Goal: Information Seeking & Learning: Learn about a topic

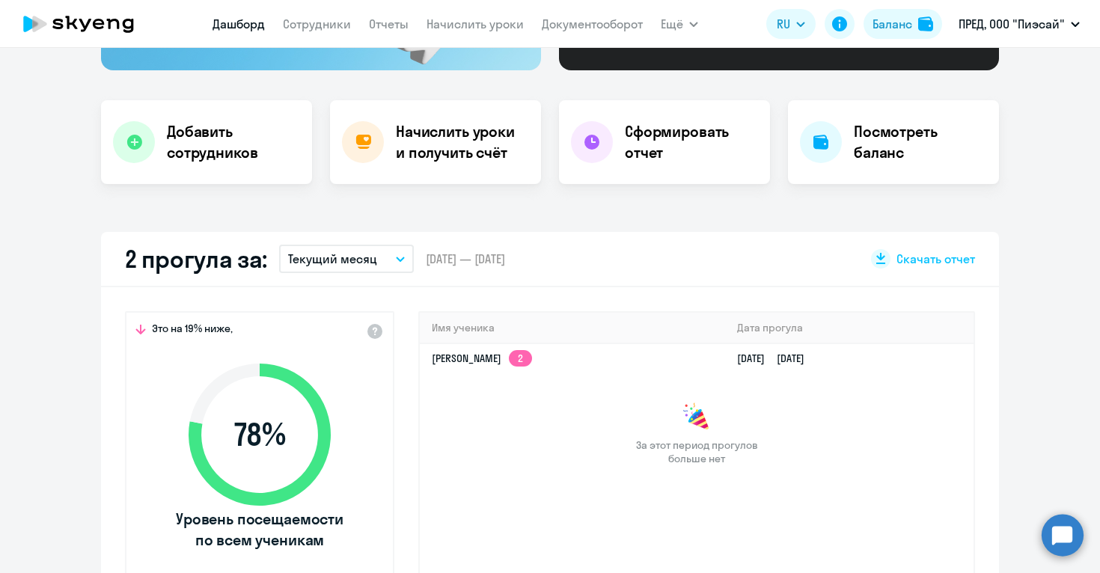
select select "30"
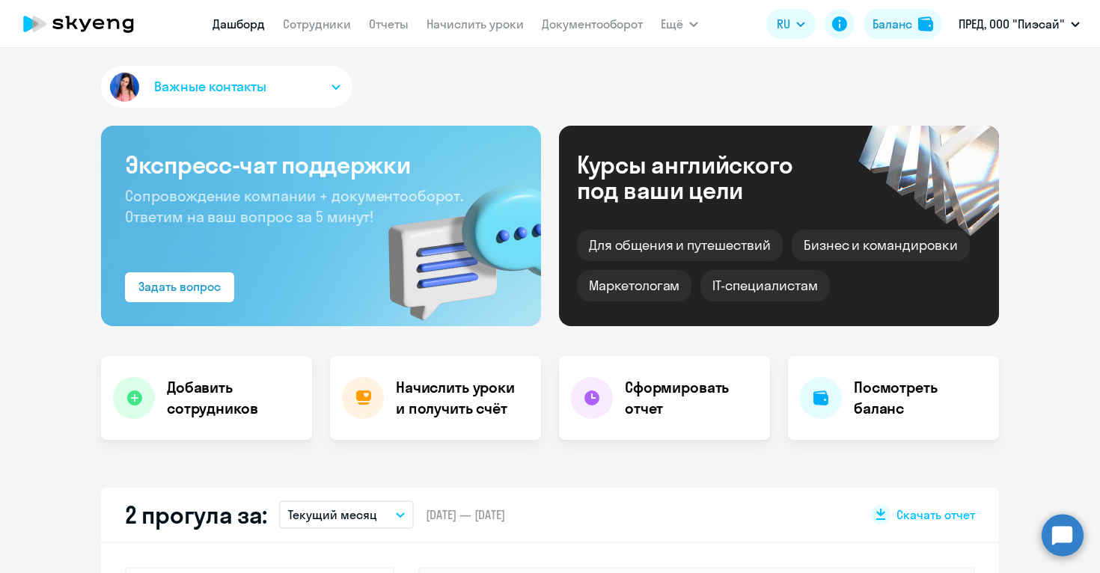
click at [248, 26] on link "Дашборд" at bounding box center [239, 23] width 52 height 15
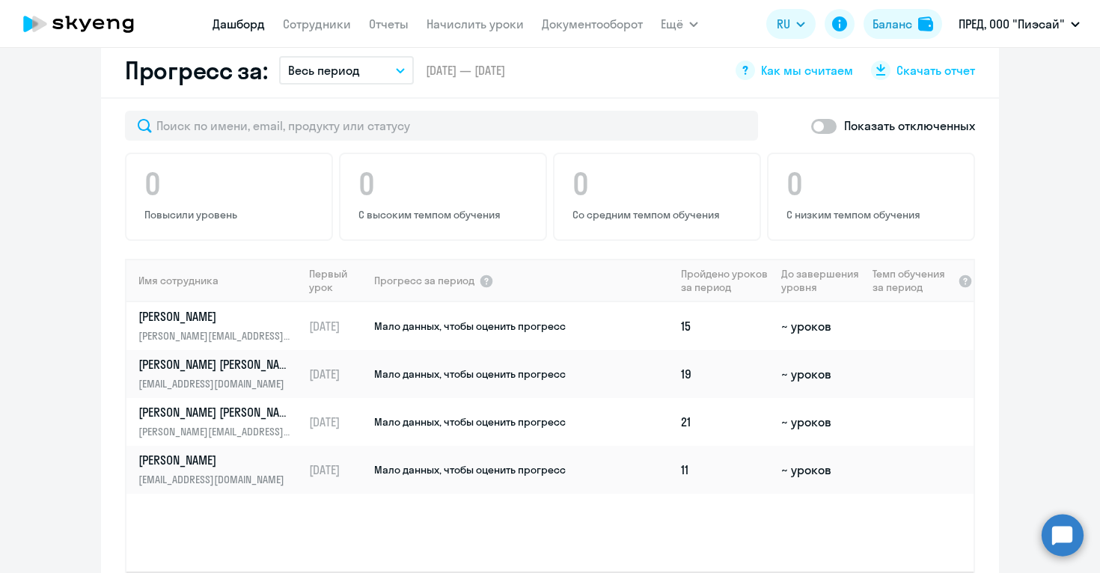
scroll to position [867, 0]
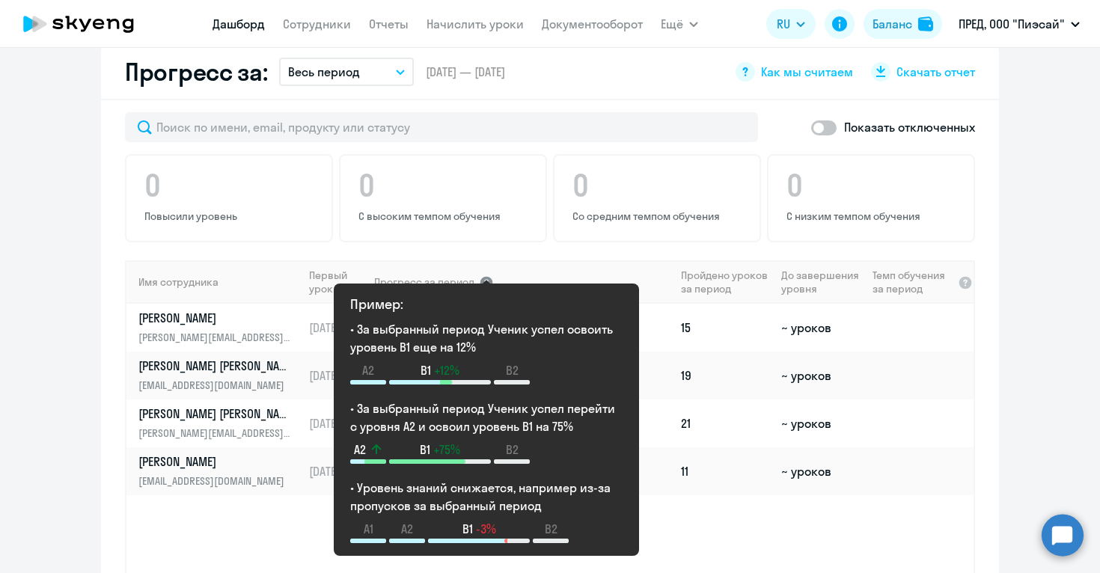
click at [484, 284] on div at bounding box center [486, 282] width 15 height 15
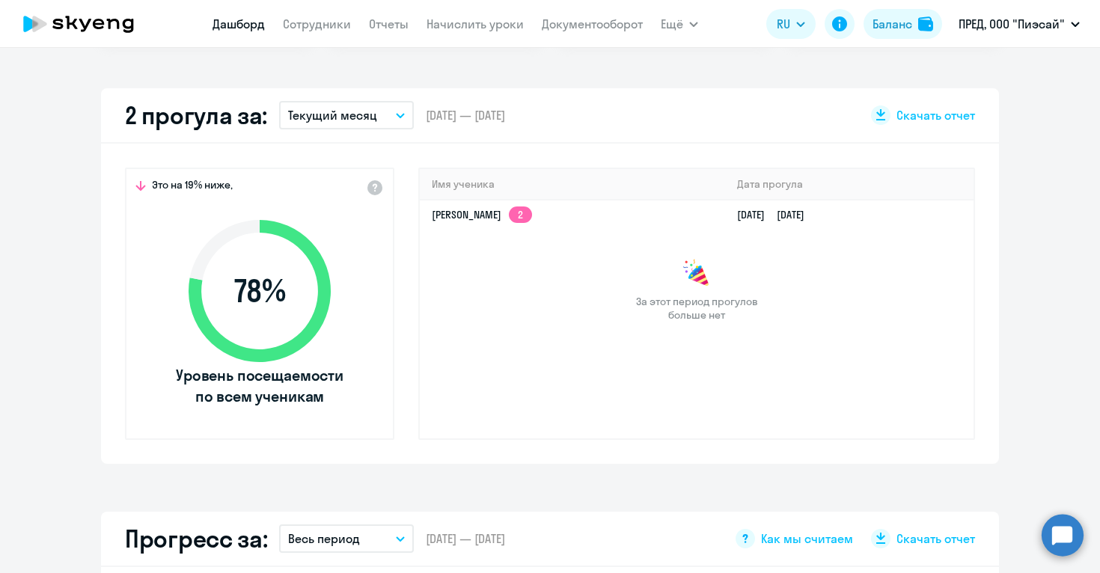
scroll to position [392, 0]
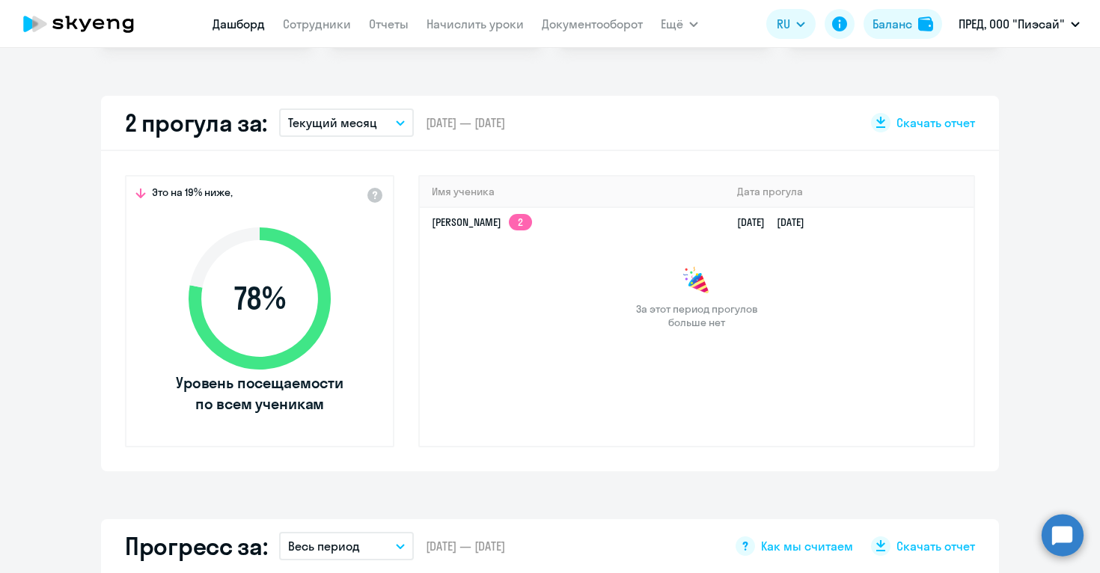
click at [398, 122] on icon "button" at bounding box center [400, 122] width 9 height 5
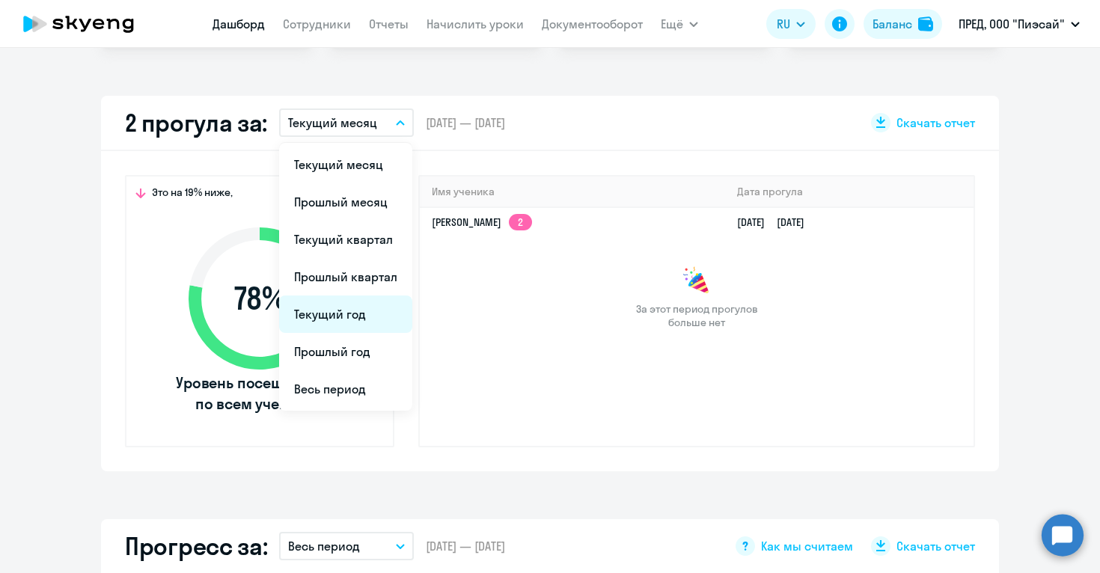
click at [329, 318] on li "Текущий год" at bounding box center [345, 314] width 133 height 37
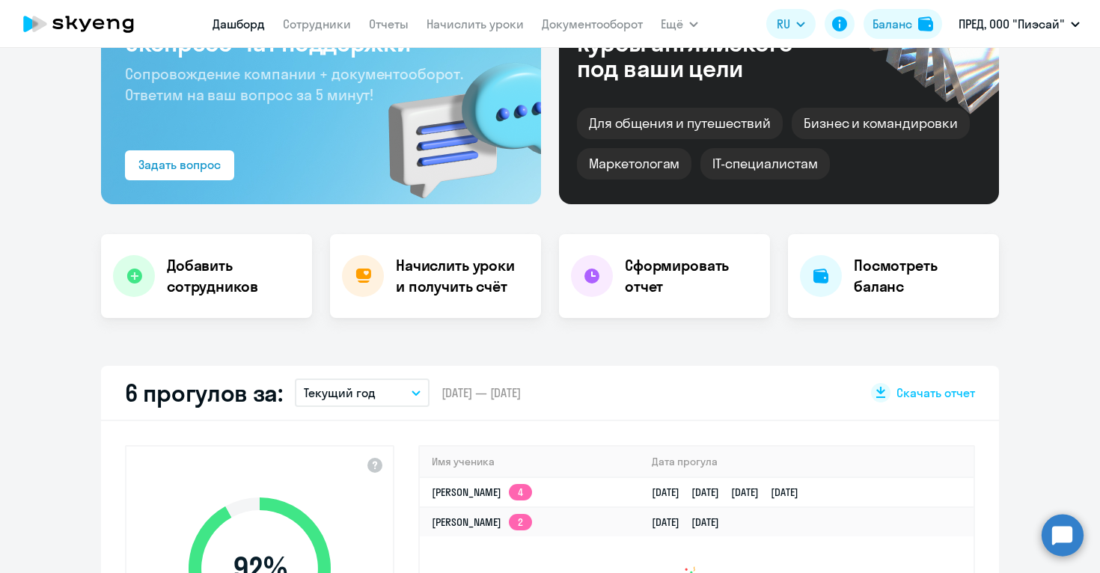
scroll to position [114, 0]
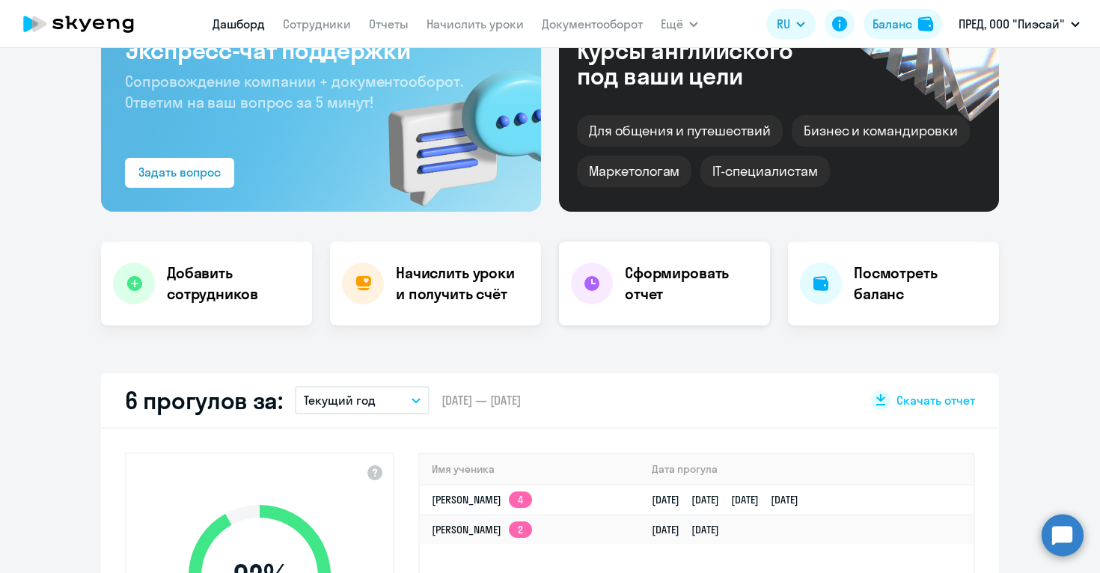
click at [644, 289] on h4 "Сформировать отчет" at bounding box center [691, 284] width 133 height 42
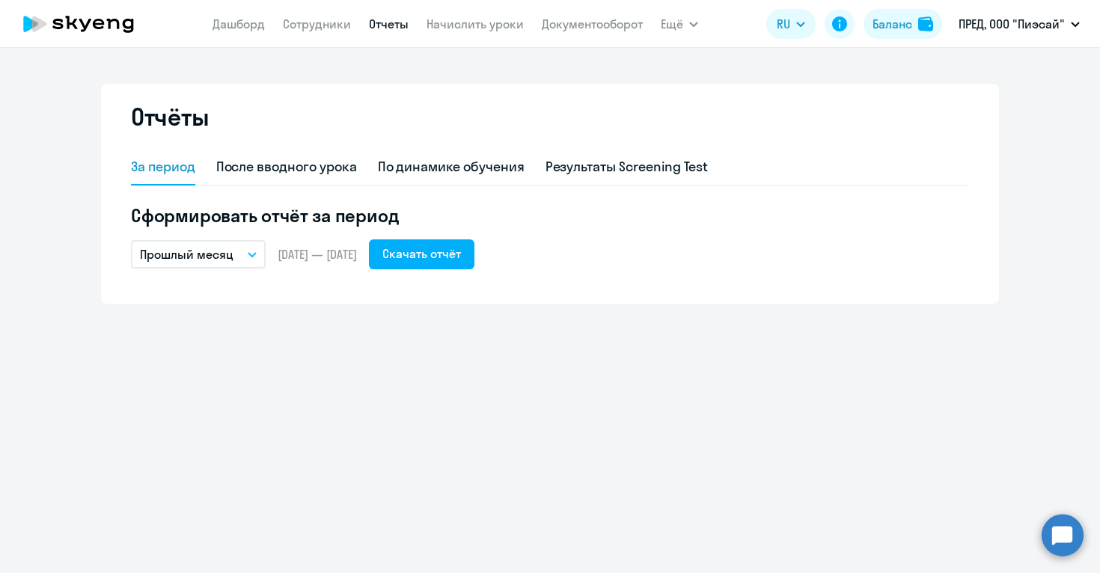
click at [252, 257] on button "Прошлый месяц" at bounding box center [198, 254] width 135 height 28
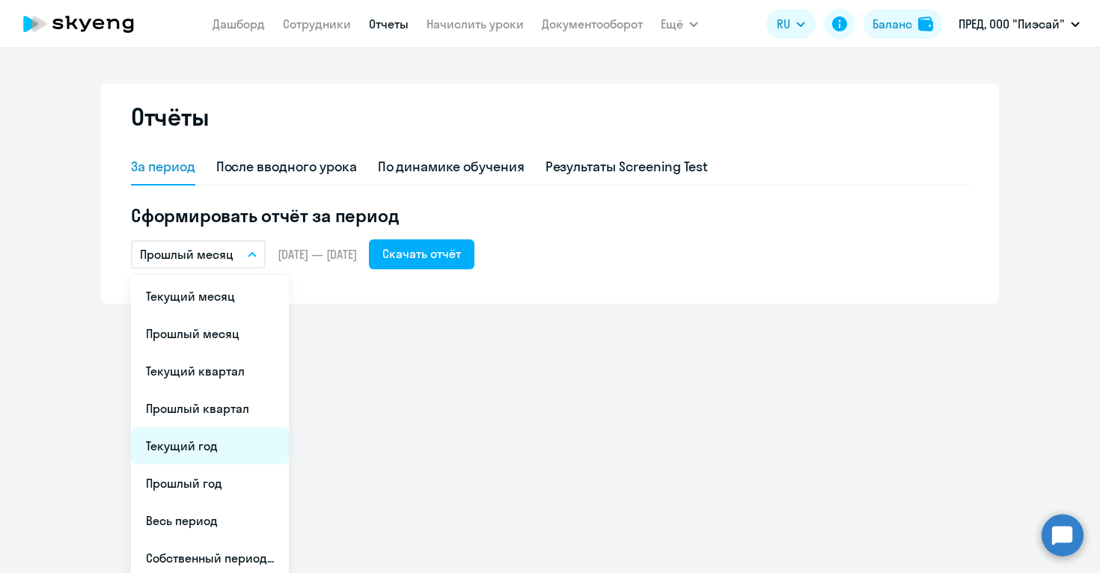
click at [211, 447] on li "Текущий год" at bounding box center [210, 445] width 158 height 37
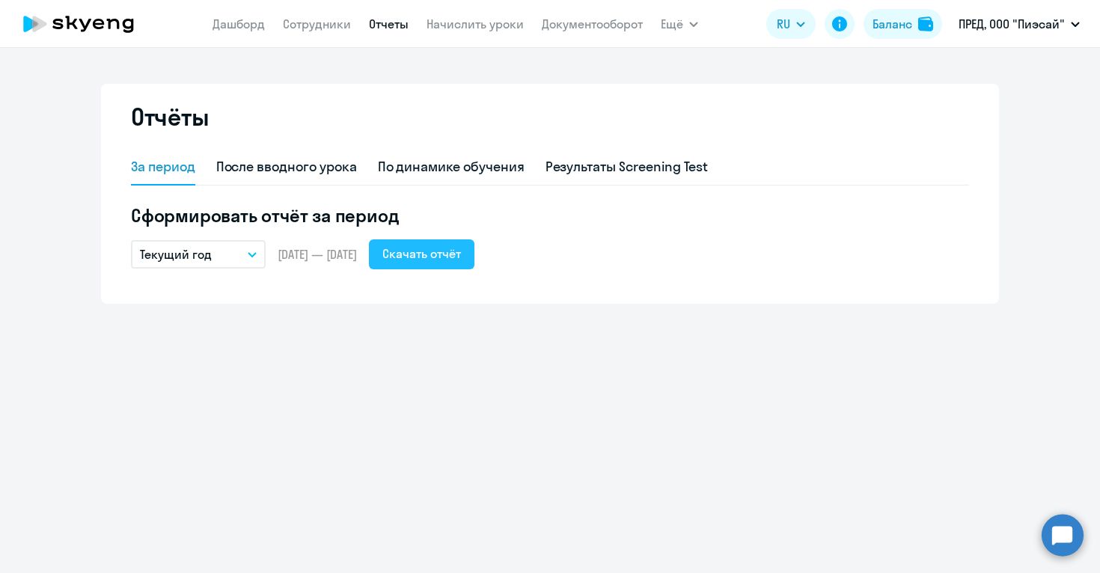
click at [446, 260] on div "Скачать отчёт" at bounding box center [421, 254] width 79 height 18
click at [450, 171] on div "По динамике обучения" at bounding box center [451, 166] width 147 height 19
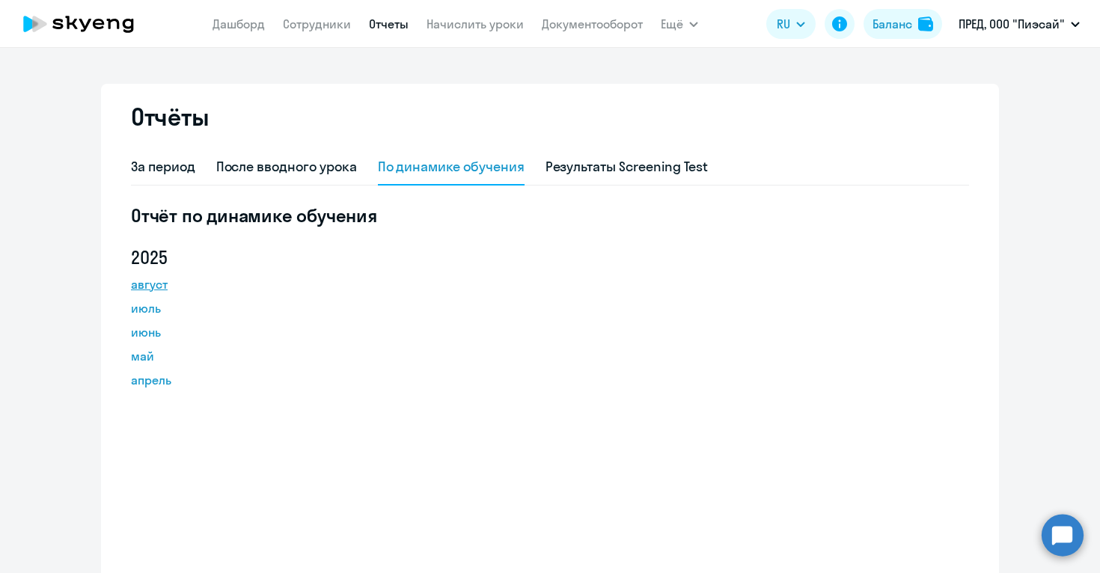
click at [145, 287] on link "август" at bounding box center [198, 284] width 135 height 18
click at [588, 170] on div "Результаты Screening Test" at bounding box center [627, 166] width 163 height 19
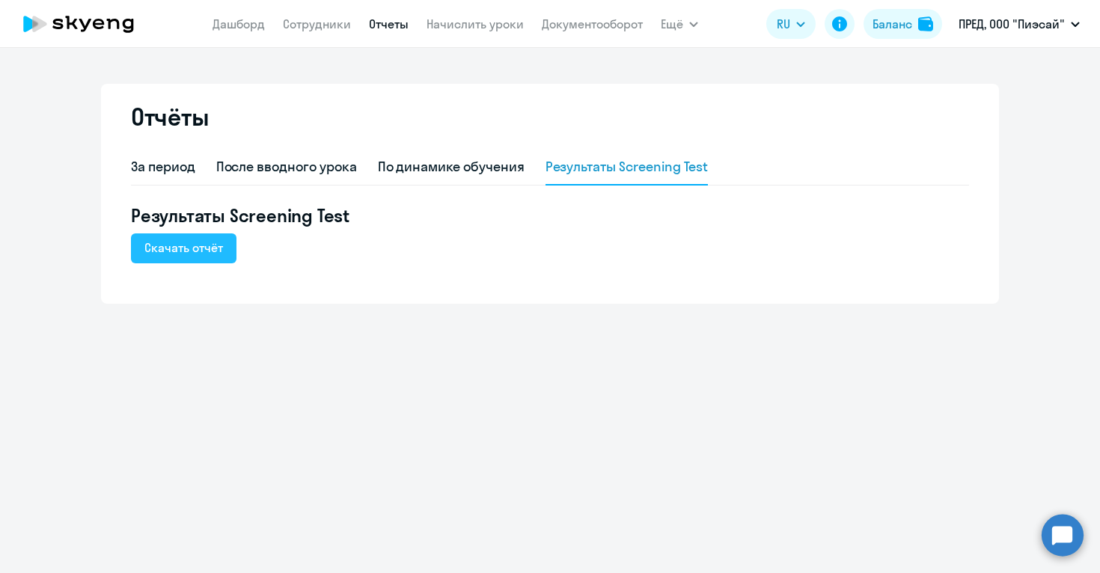
click at [191, 253] on div "Скачать отчёт" at bounding box center [183, 248] width 79 height 18
click at [319, 25] on link "Сотрудники" at bounding box center [317, 23] width 68 height 15
select select "30"
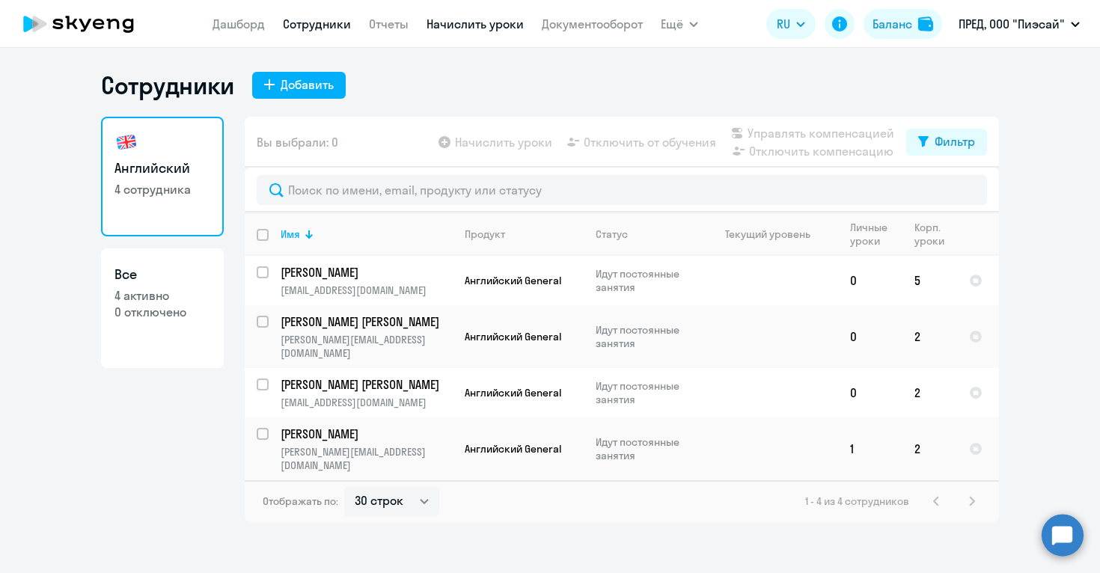
click at [467, 25] on link "Начислить уроки" at bounding box center [475, 23] width 97 height 15
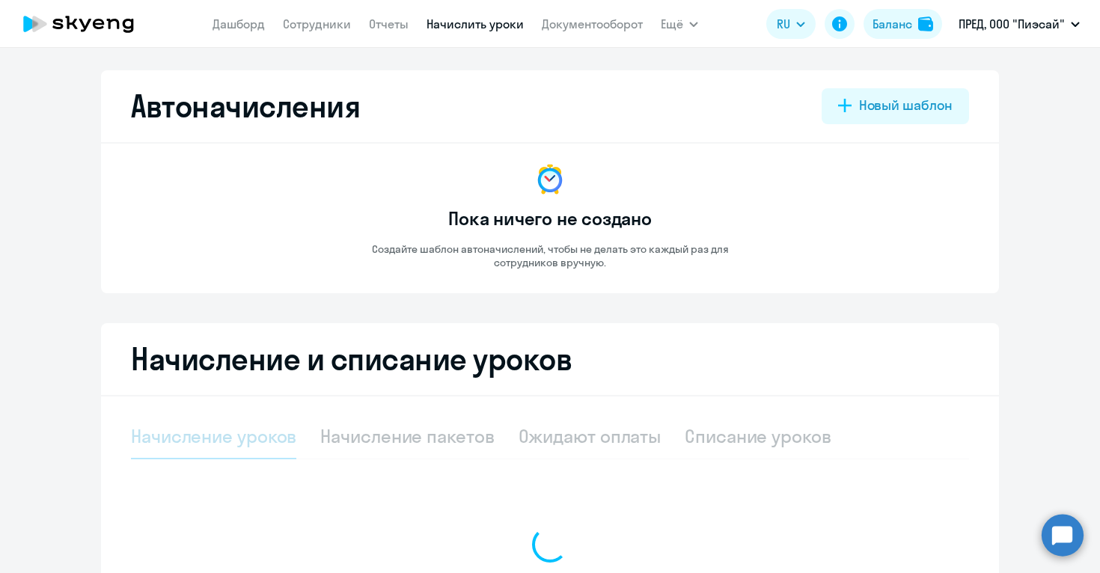
select select "10"
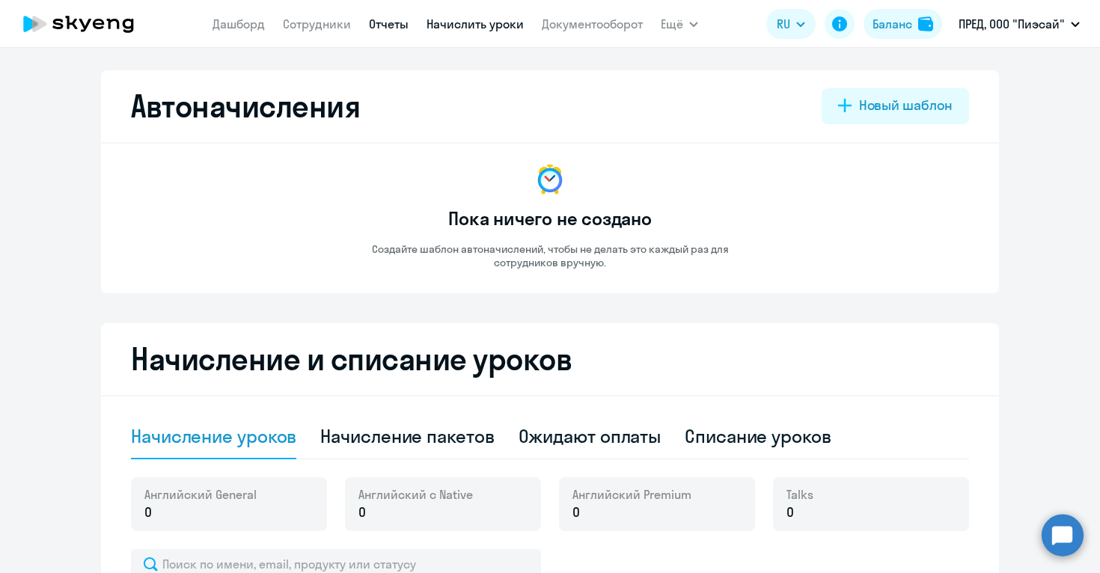
click at [383, 28] on link "Отчеты" at bounding box center [389, 23] width 40 height 15
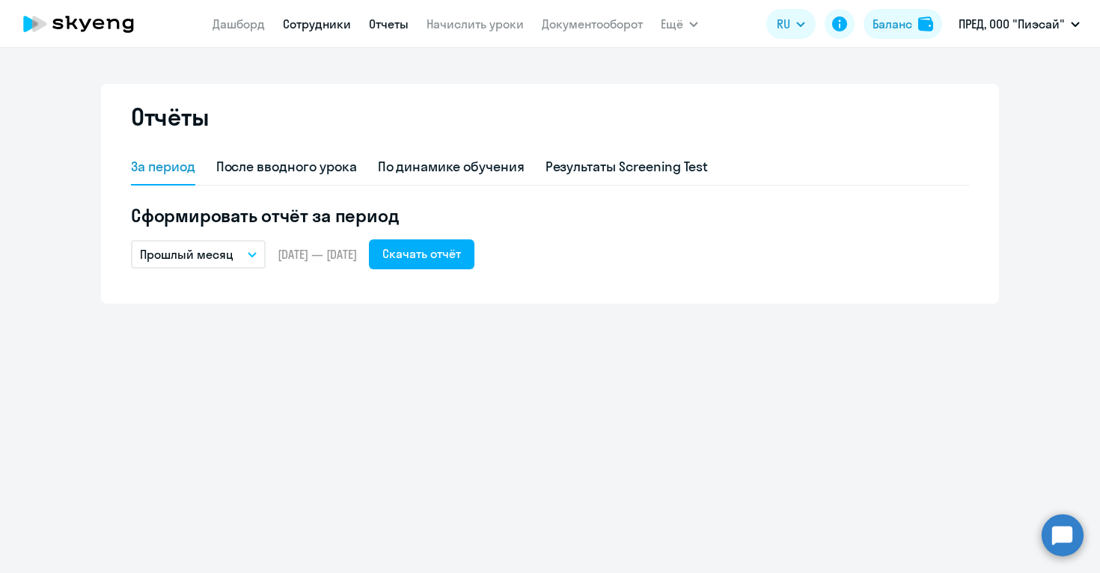
click at [319, 28] on link "Сотрудники" at bounding box center [317, 23] width 68 height 15
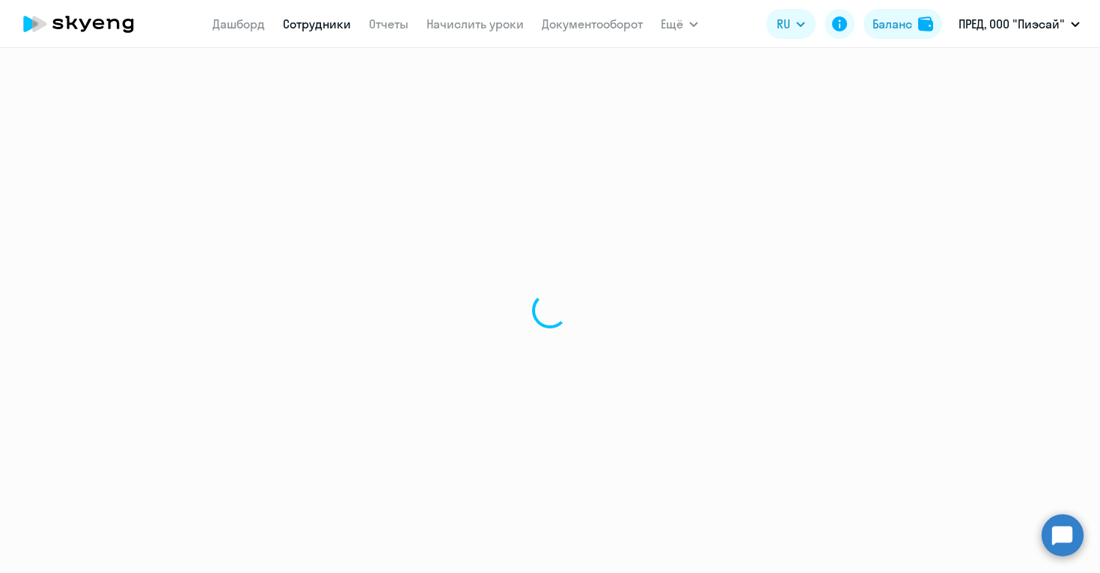
select select "30"
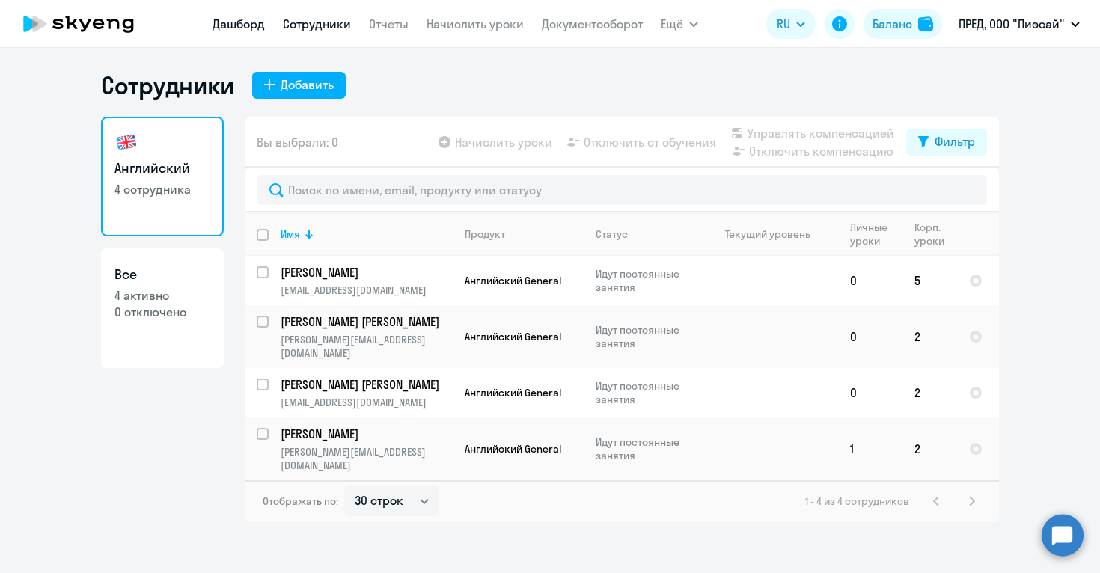
click at [240, 26] on link "Дашборд" at bounding box center [239, 23] width 52 height 15
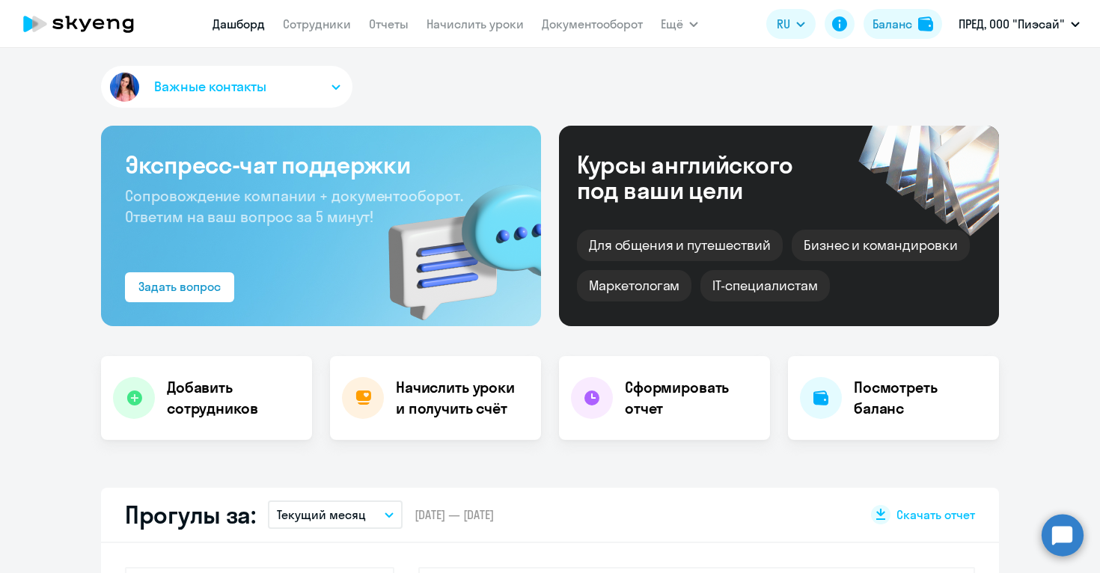
select select "30"
